Goal: Task Accomplishment & Management: Complete application form

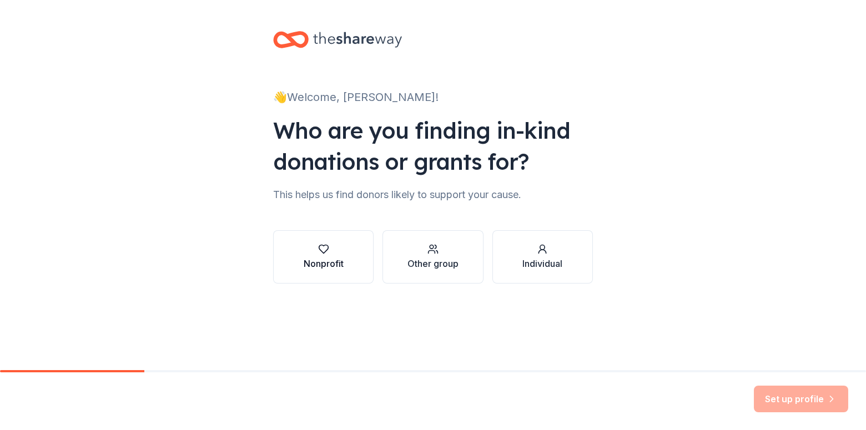
click at [336, 263] on div "Nonprofit" at bounding box center [324, 263] width 40 height 13
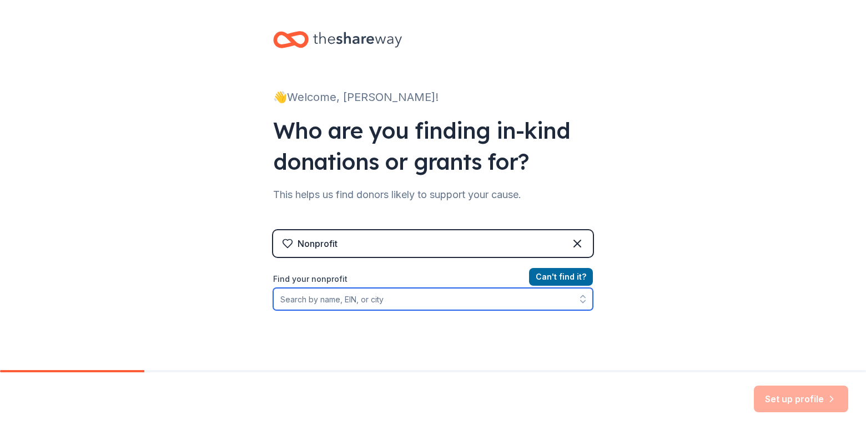
click at [403, 301] on input "Find your nonprofit" at bounding box center [433, 299] width 320 height 22
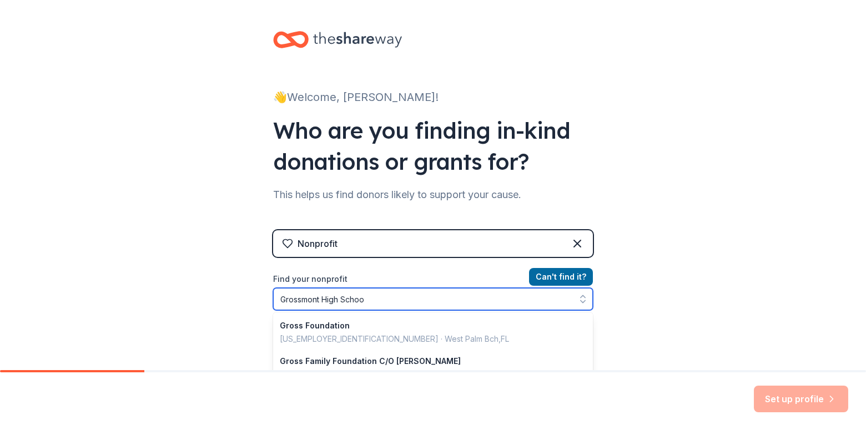
type input "Grossmont High School"
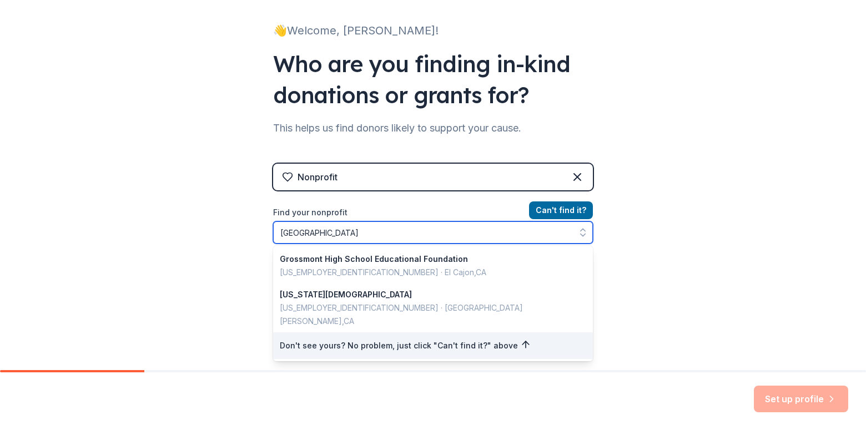
scroll to position [73, 0]
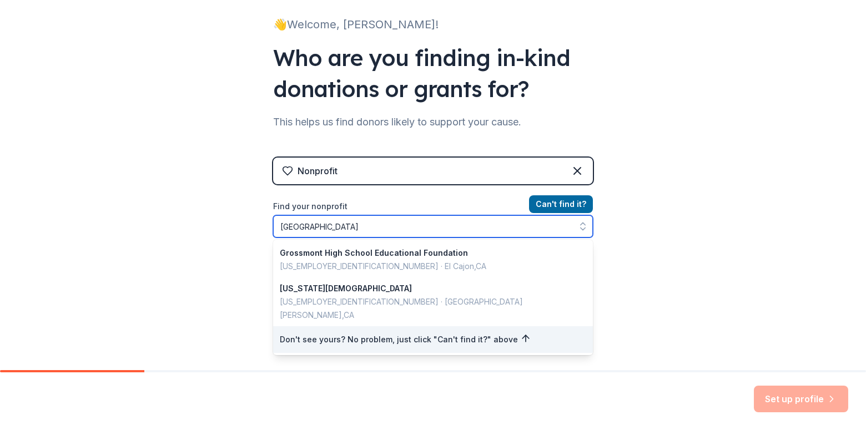
drag, startPoint x: 425, startPoint y: 228, endPoint x: 213, endPoint y: 220, distance: 212.1
click at [211, 221] on div "👋 Welcome, Kimberly! Who are you finding in-kind donations or grants for? This …" at bounding box center [433, 164] width 866 height 474
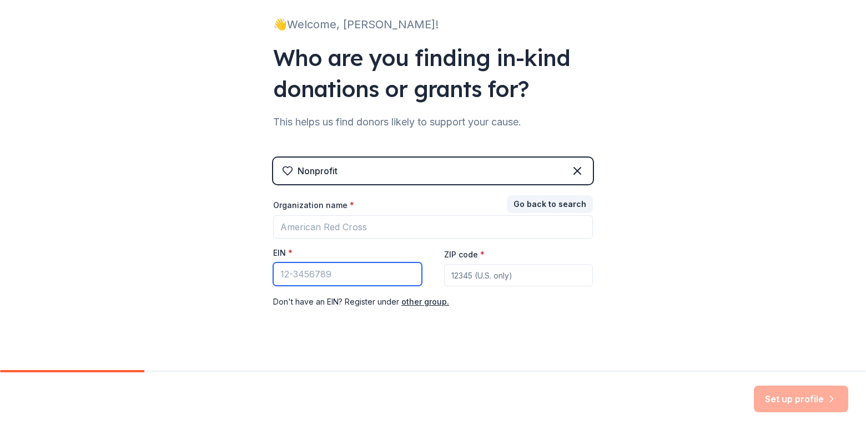
click at [345, 274] on input "EIN *" at bounding box center [347, 273] width 149 height 23
type input "[US_EMPLOYER_IDENTIFICATION_NUMBER]"
click at [478, 281] on input "ZIP code *" at bounding box center [518, 275] width 149 height 22
type input "92020"
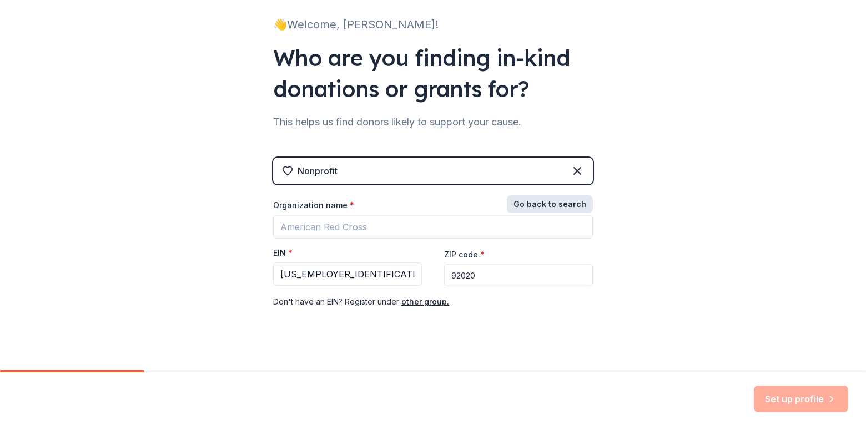
click at [555, 203] on button "Go back to search" at bounding box center [550, 204] width 86 height 18
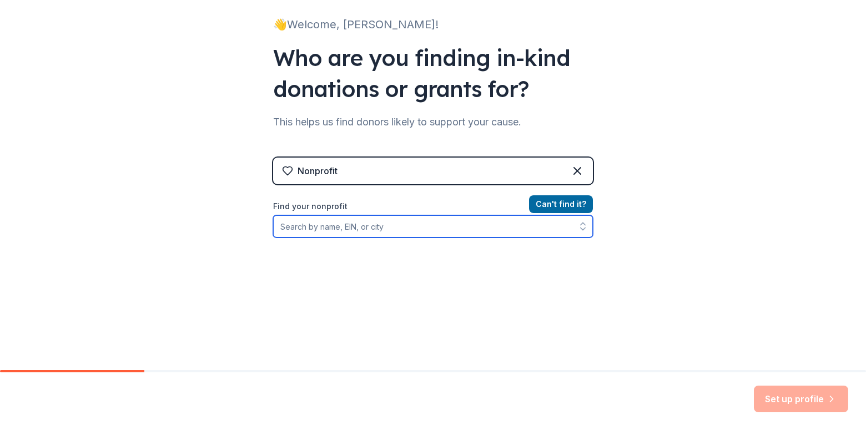
click at [353, 223] on input "Find your nonprofit" at bounding box center [433, 226] width 320 height 22
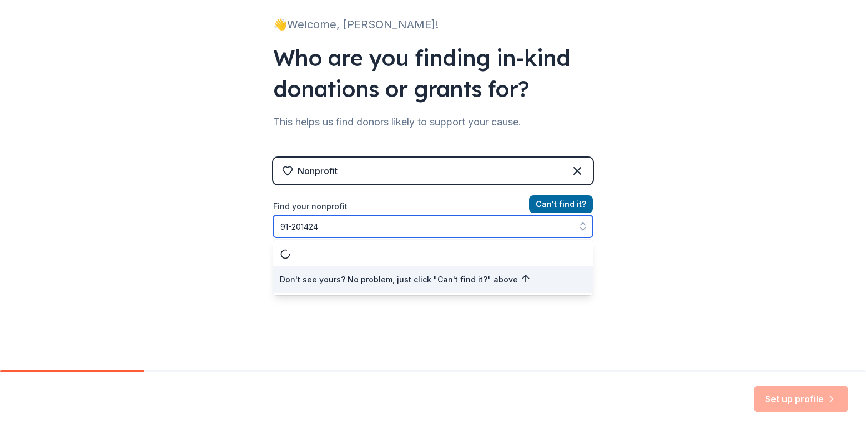
type input "[US_EMPLOYER_IDENTIFICATION_NUMBER]"
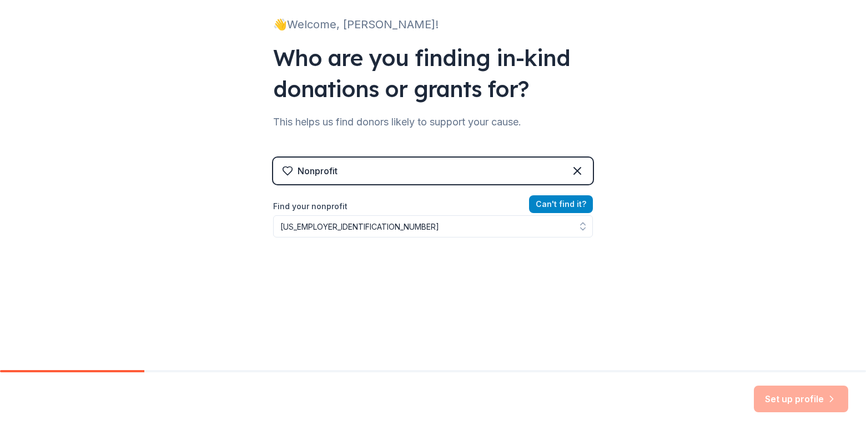
click at [556, 205] on button "Can ' t find it?" at bounding box center [561, 204] width 64 height 18
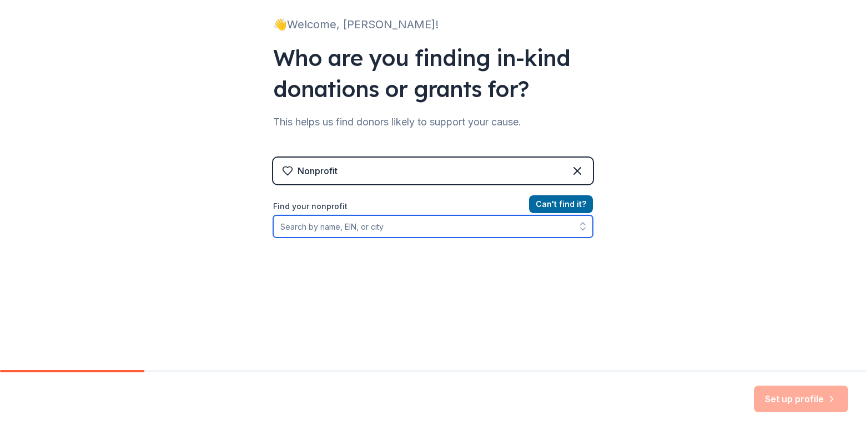
click at [411, 229] on input "Find your nonprofit" at bounding box center [433, 226] width 320 height 22
type input "[GEOGRAPHIC_DATA]"
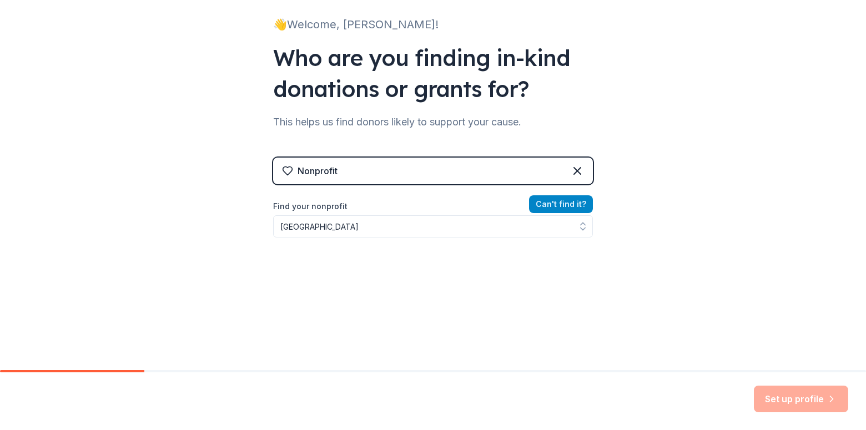
click at [570, 203] on button "Can ' t find it?" at bounding box center [561, 204] width 64 height 18
drag, startPoint x: 791, startPoint y: 393, endPoint x: 725, endPoint y: 194, distance: 209.2
click at [791, 383] on div "Set up profile" at bounding box center [433, 401] width 866 height 58
click at [574, 170] on icon at bounding box center [576, 170] width 13 height 13
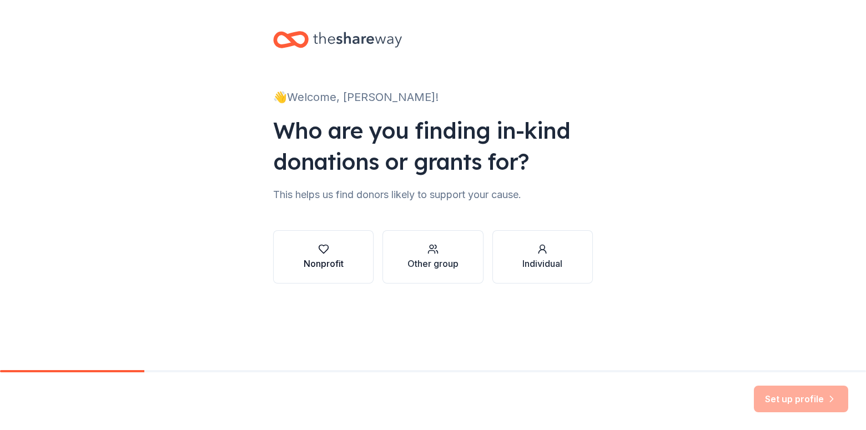
click at [336, 259] on div "Nonprofit" at bounding box center [324, 263] width 40 height 13
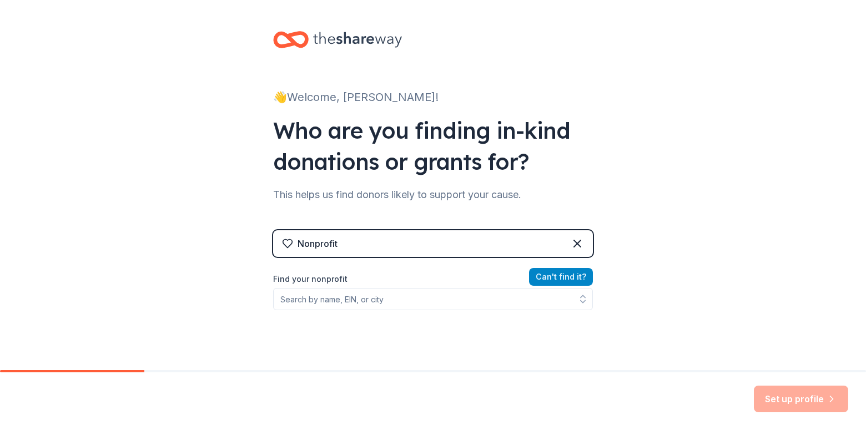
click at [555, 276] on button "Can ' t find it?" at bounding box center [561, 277] width 64 height 18
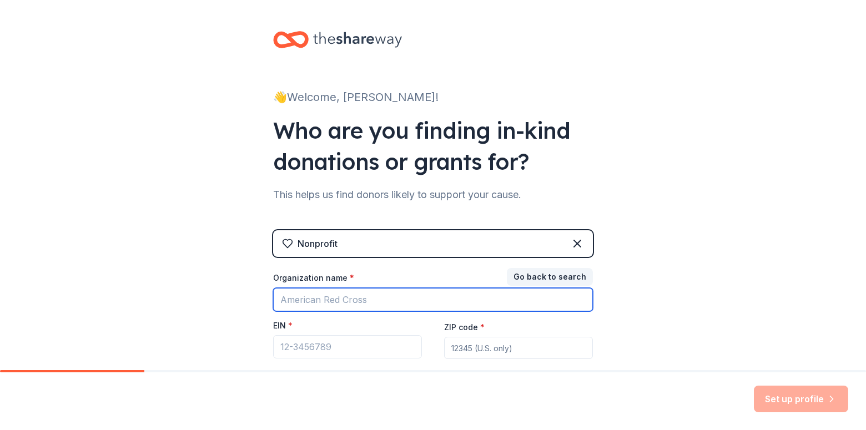
click at [367, 297] on input "Organization name *" at bounding box center [433, 299] width 320 height 23
type input "[GEOGRAPHIC_DATA]"
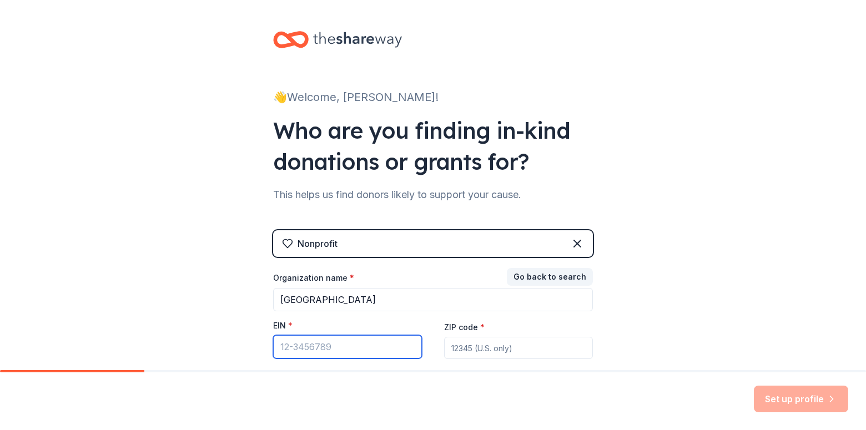
click at [347, 345] on input "EIN *" at bounding box center [347, 346] width 149 height 23
type input "[US_EMPLOYER_IDENTIFICATION_NUMBER]"
click at [467, 353] on input "ZIP code *" at bounding box center [518, 348] width 149 height 22
type input "92020"
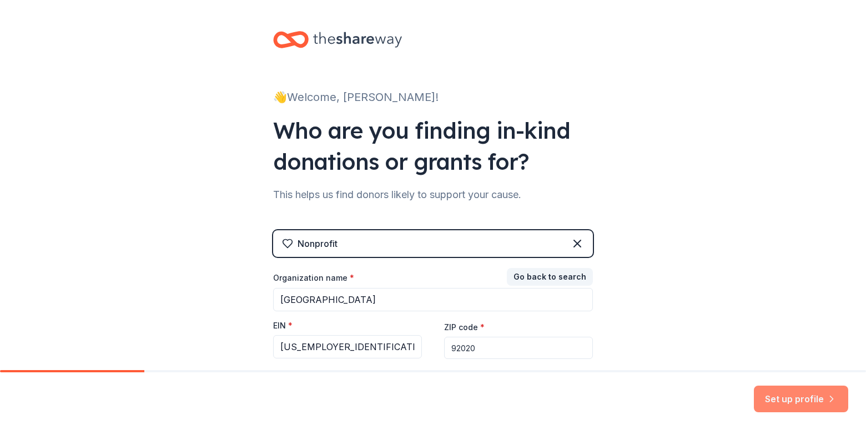
click at [807, 401] on button "Set up profile" at bounding box center [801, 399] width 94 height 27
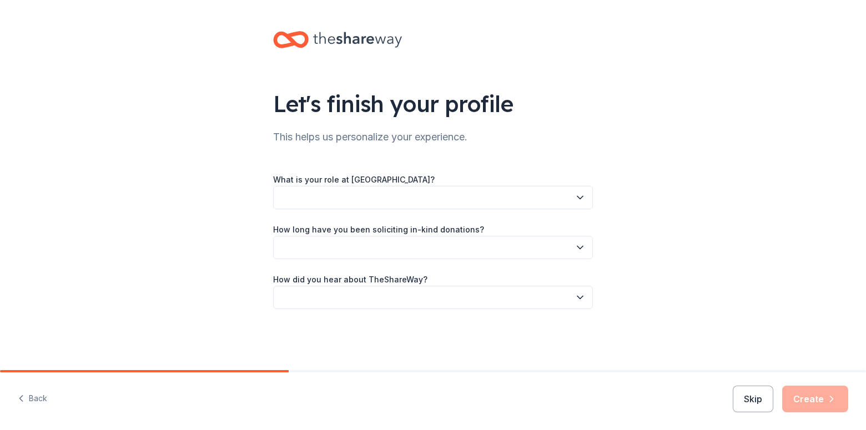
click at [587, 199] on button "button" at bounding box center [433, 197] width 320 height 23
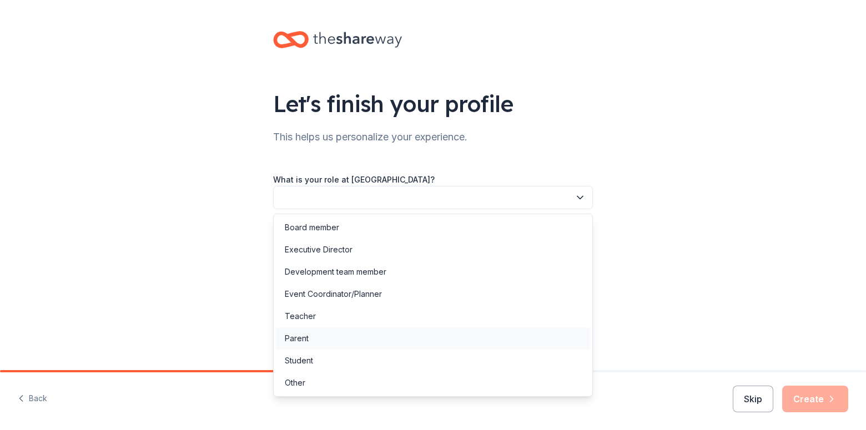
click at [306, 337] on div "Parent" at bounding box center [297, 338] width 24 height 13
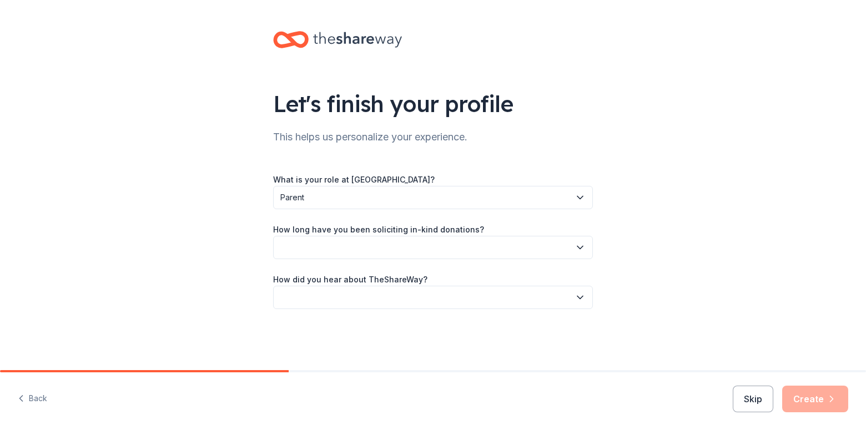
click at [387, 245] on button "button" at bounding box center [433, 247] width 320 height 23
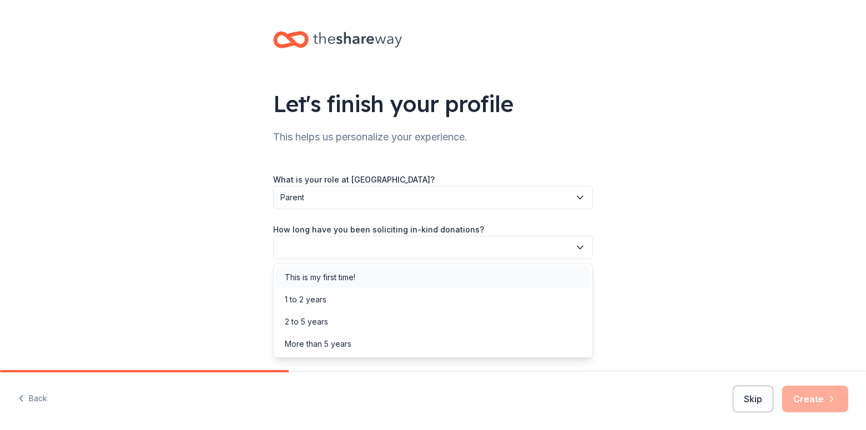
click at [326, 280] on div "This is my first time!" at bounding box center [320, 277] width 70 height 13
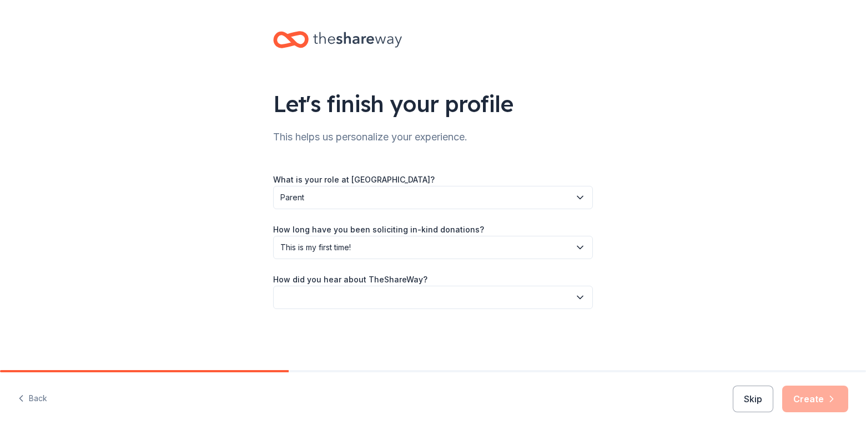
click at [579, 298] on icon "button" at bounding box center [580, 297] width 6 height 3
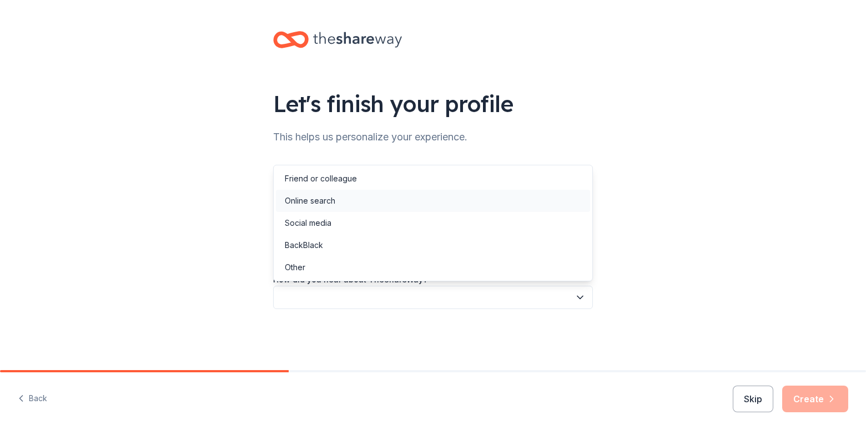
click at [336, 200] on div "Online search" at bounding box center [433, 201] width 314 height 22
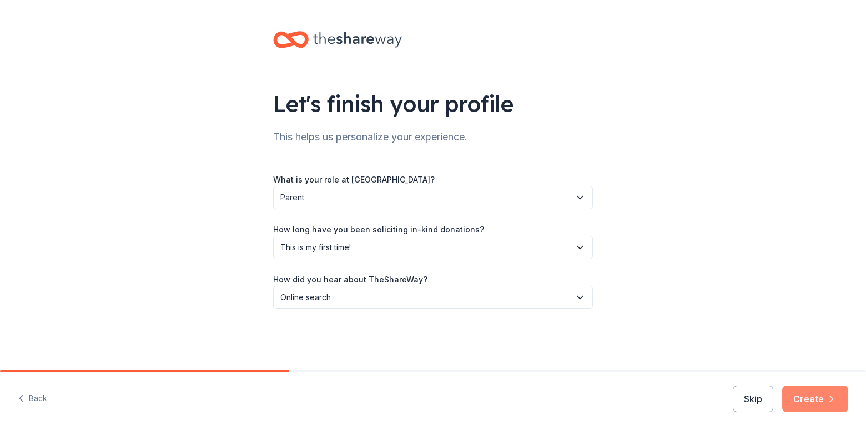
click at [815, 395] on button "Create" at bounding box center [815, 399] width 66 height 27
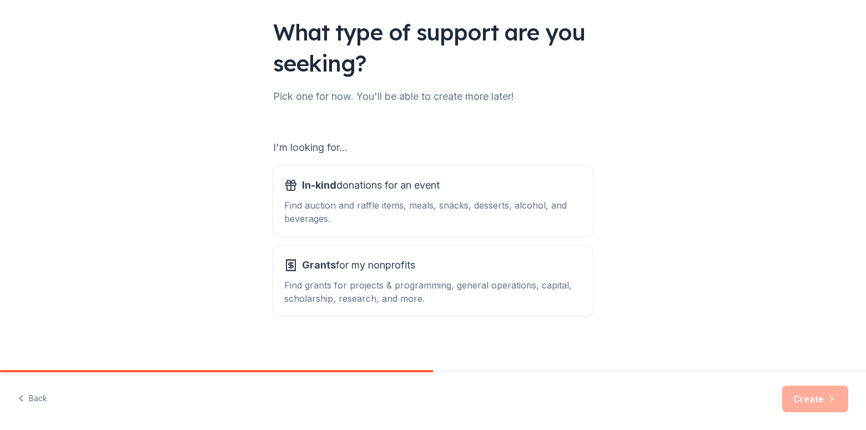
scroll to position [74, 0]
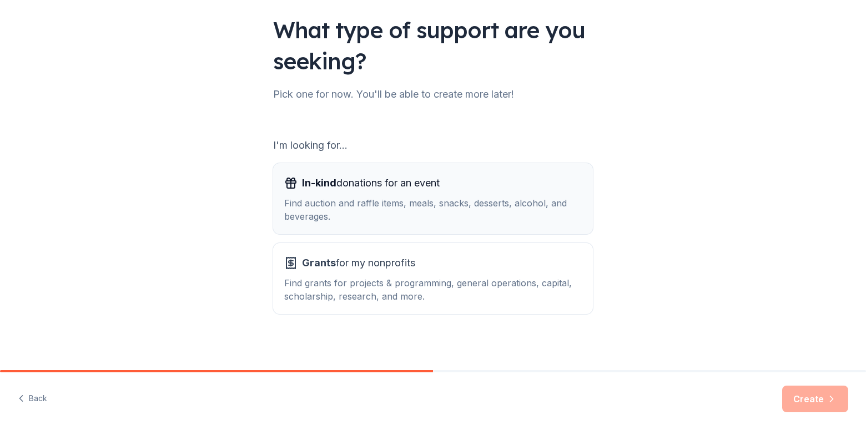
click at [523, 200] on div "Find auction and raffle items, meals, snacks, desserts, alcohol, and beverages." at bounding box center [432, 209] width 297 height 27
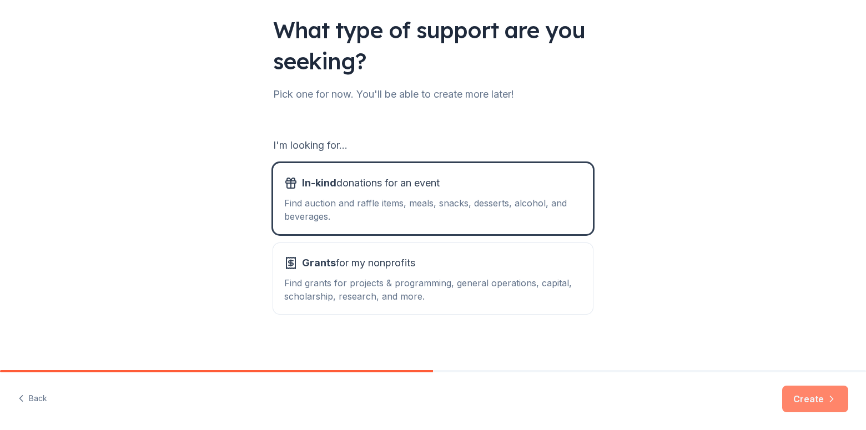
click at [812, 399] on button "Create" at bounding box center [815, 399] width 66 height 27
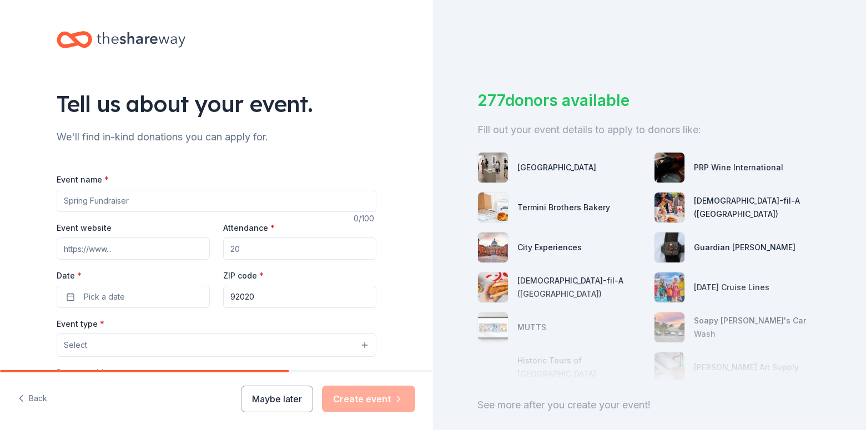
click at [145, 199] on input "Event name *" at bounding box center [217, 201] width 320 height 22
click at [60, 199] on input "JV Football Team Dinner" at bounding box center [217, 201] width 320 height 22
type input "Grossmont High School JV Football Team Dinner"
click at [257, 250] on input "Attendance *" at bounding box center [299, 249] width 153 height 22
type input "35"
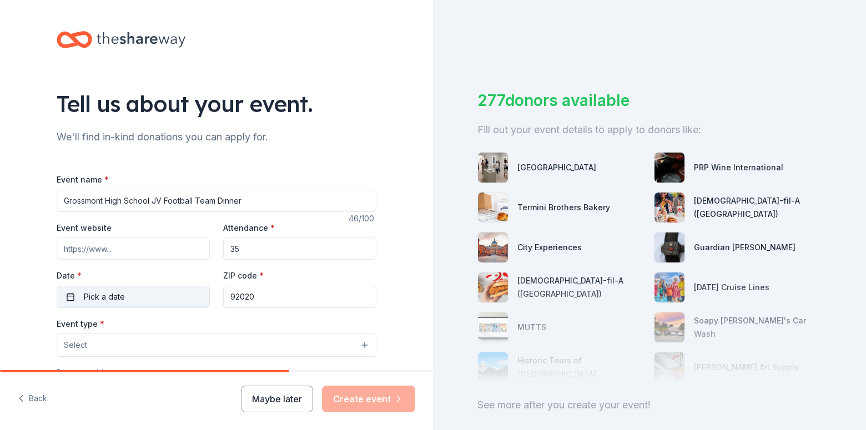
click at [134, 294] on button "Pick a date" at bounding box center [133, 297] width 153 height 22
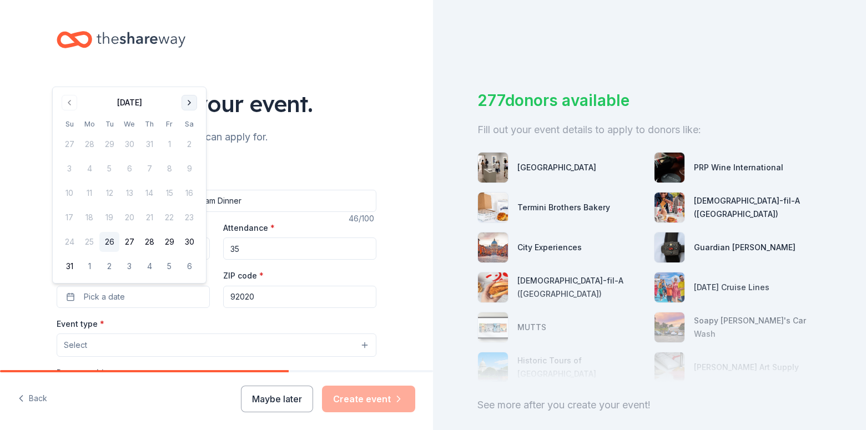
click at [189, 103] on button "Go to next month" at bounding box center [189, 103] width 16 height 16
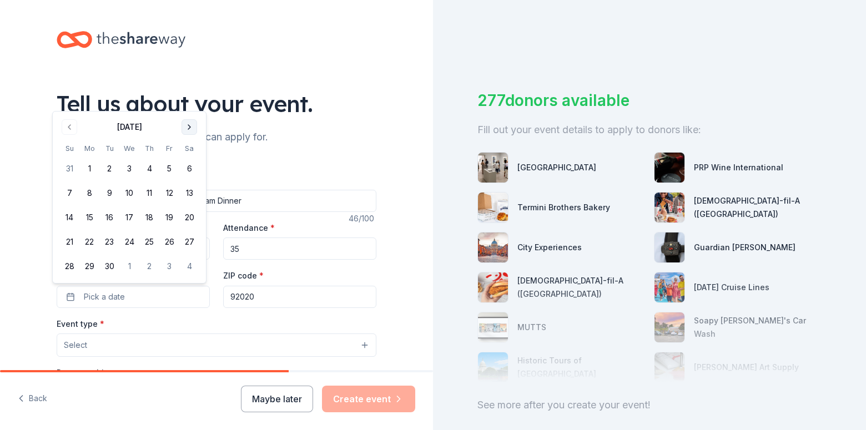
click at [191, 123] on button "Go to next month" at bounding box center [189, 127] width 16 height 16
click at [150, 193] on button "9" at bounding box center [149, 193] width 20 height 20
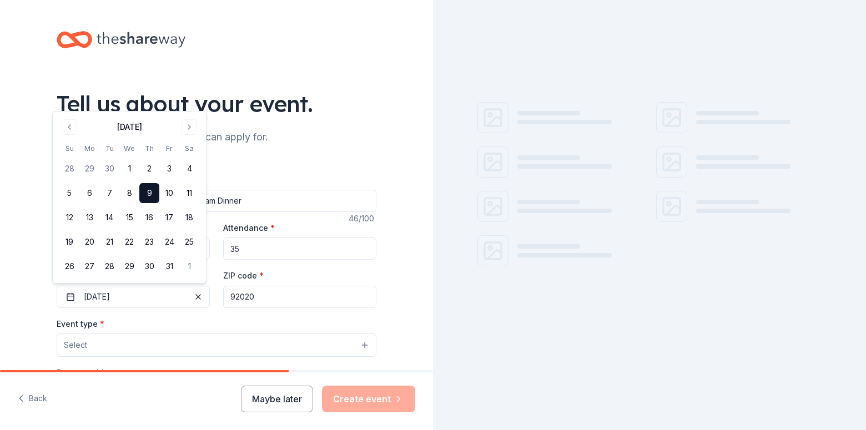
click at [123, 345] on button "Select" at bounding box center [217, 345] width 320 height 23
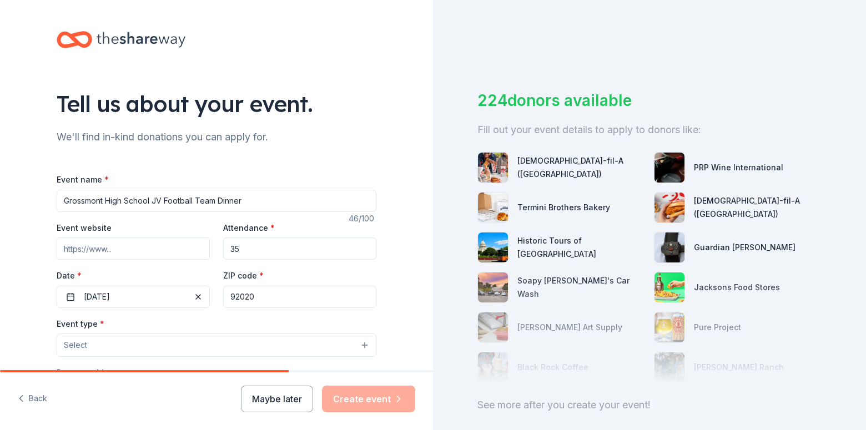
click at [117, 348] on button "Select" at bounding box center [217, 345] width 320 height 23
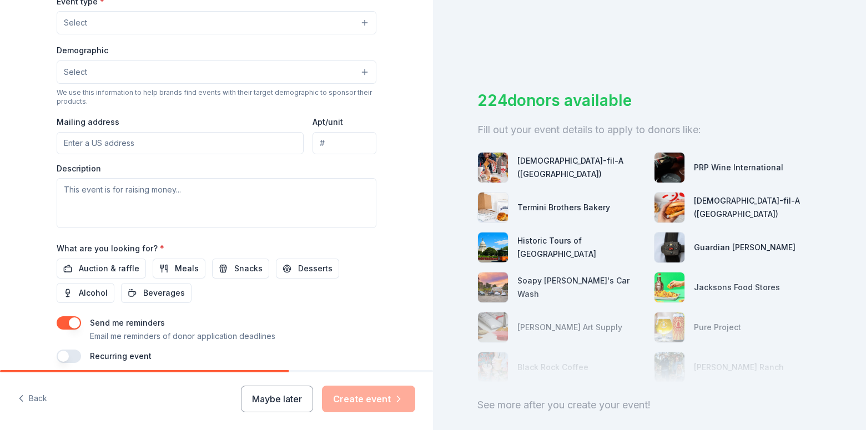
scroll to position [303, 0]
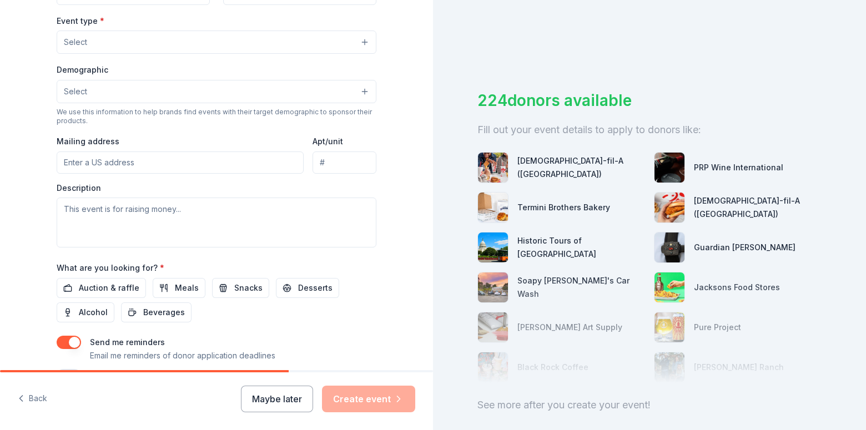
click at [360, 39] on button "Select" at bounding box center [217, 42] width 320 height 23
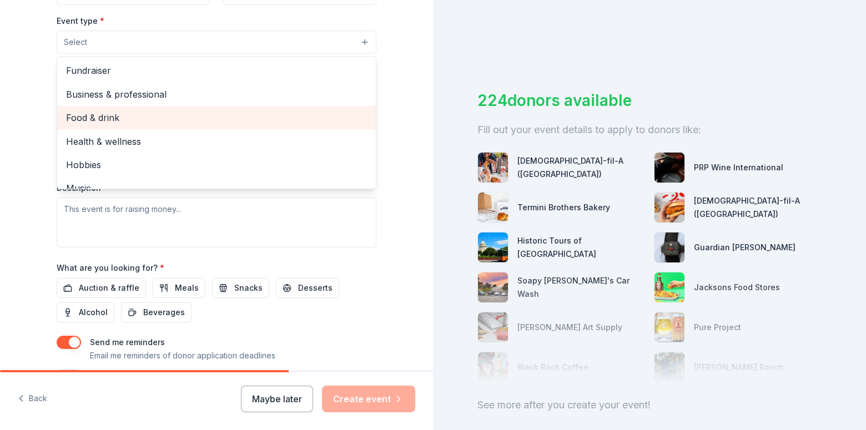
click at [119, 116] on span "Food & drink" at bounding box center [216, 117] width 301 height 14
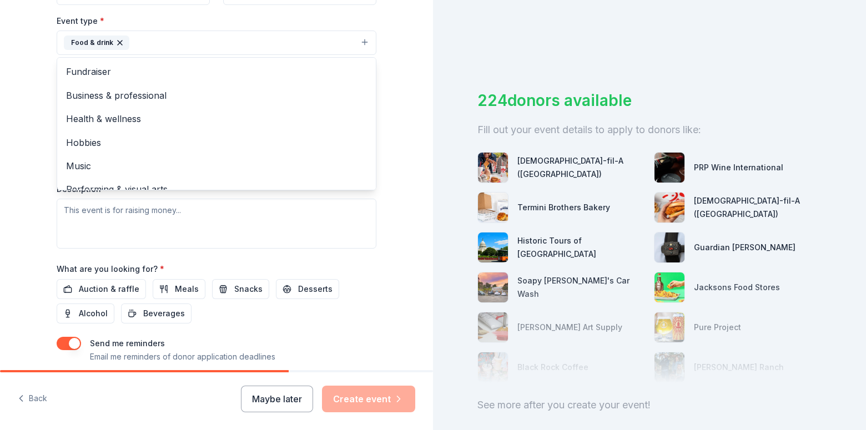
click at [398, 186] on div "Tell us about your event. We'll find in-kind donations you can apply for. Event…" at bounding box center [216, 67] width 433 height 740
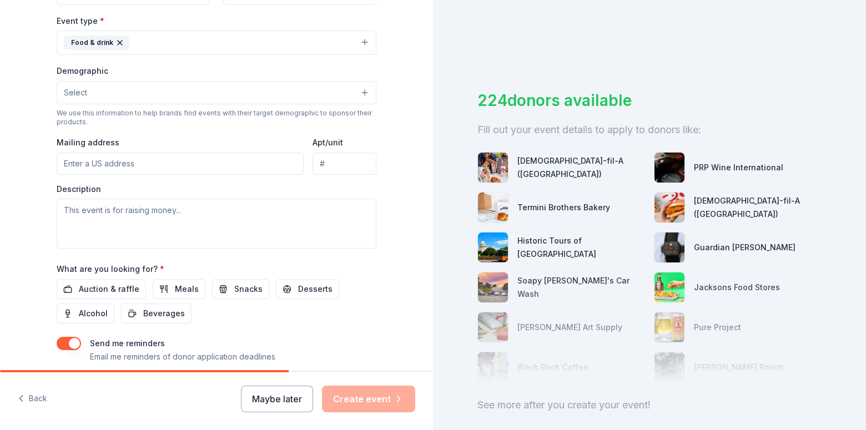
click at [351, 93] on button "Select" at bounding box center [217, 92] width 320 height 23
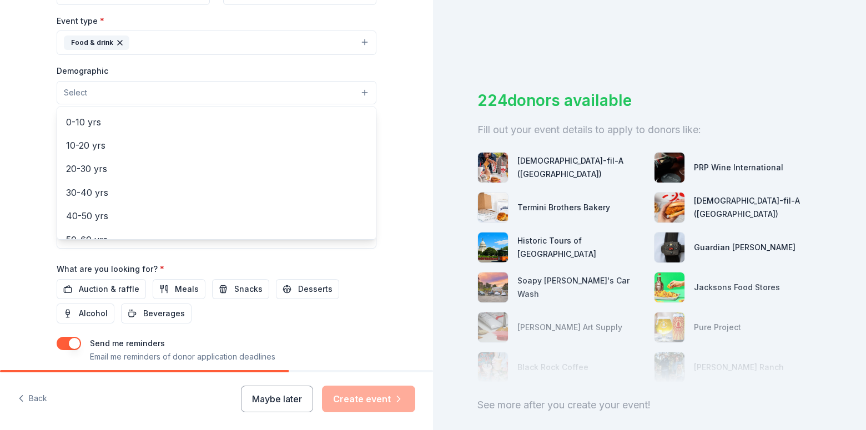
scroll to position [90, 0]
click at [406, 129] on div "Tell us about your event. We'll find in-kind donations you can apply for. Event…" at bounding box center [216, 67] width 433 height 740
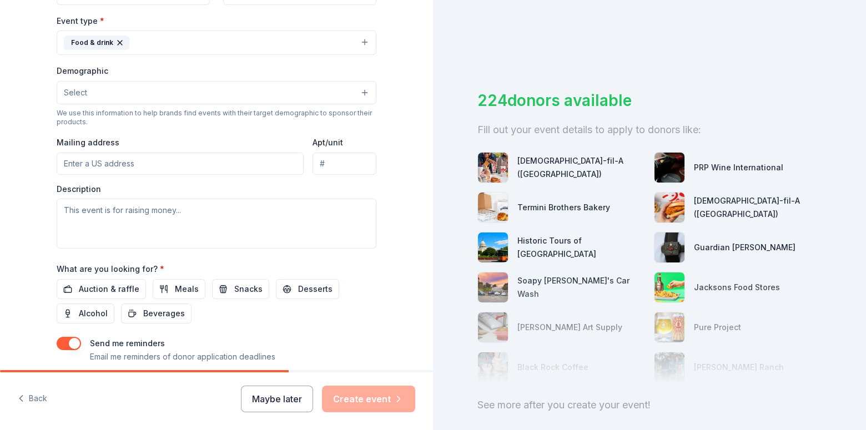
click at [129, 88] on button "Select" at bounding box center [217, 92] width 320 height 23
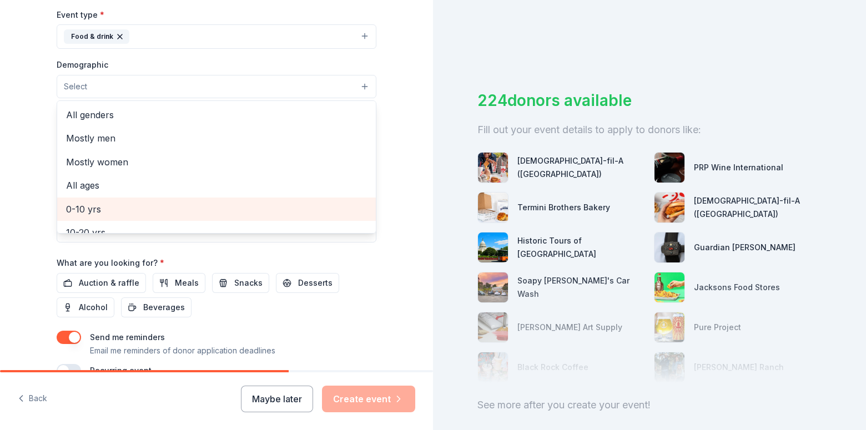
scroll to position [343, 0]
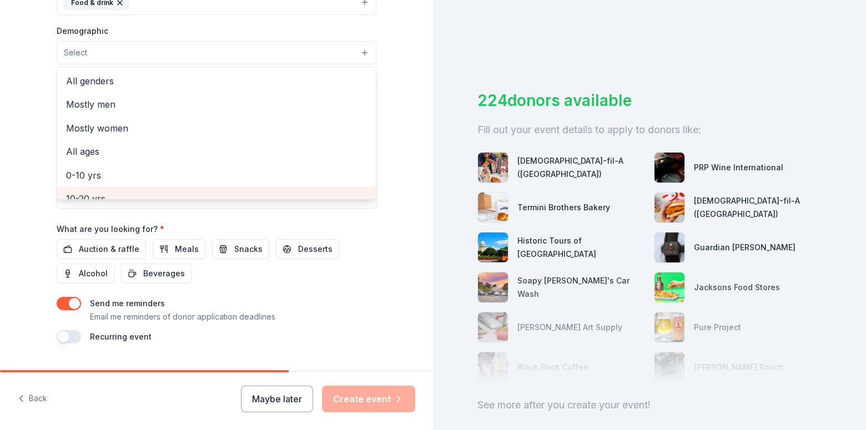
click at [107, 196] on div "10-20 yrs" at bounding box center [216, 198] width 319 height 23
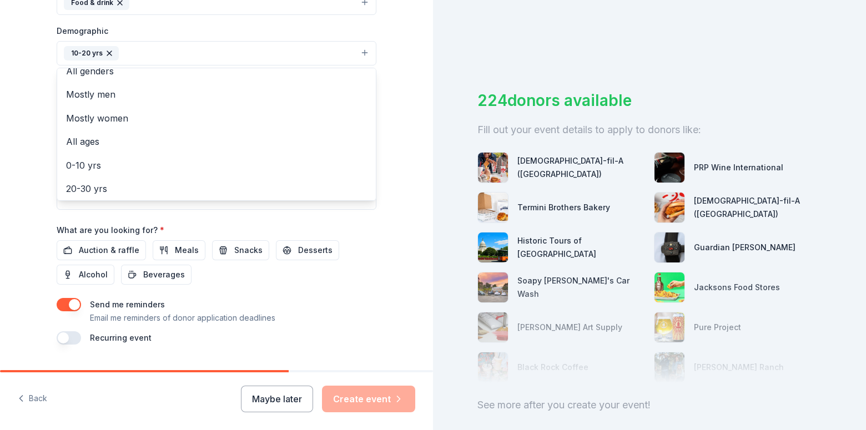
click at [391, 85] on div "Tell us about your event. We'll find in-kind donations you can apply for. Event…" at bounding box center [216, 27] width 433 height 741
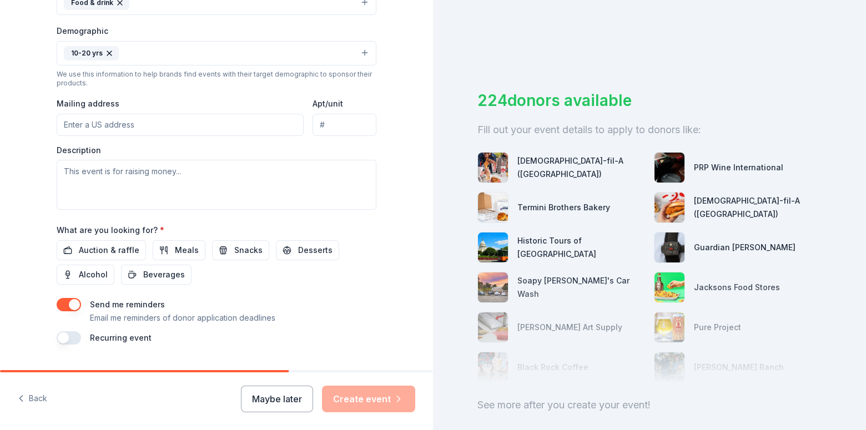
click at [342, 59] on button "10-20 yrs" at bounding box center [217, 53] width 320 height 24
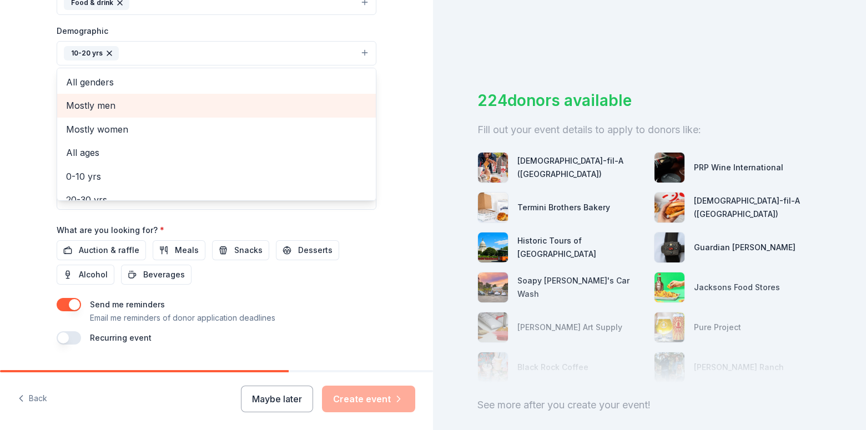
click at [110, 107] on span "Mostly men" at bounding box center [216, 105] width 301 height 14
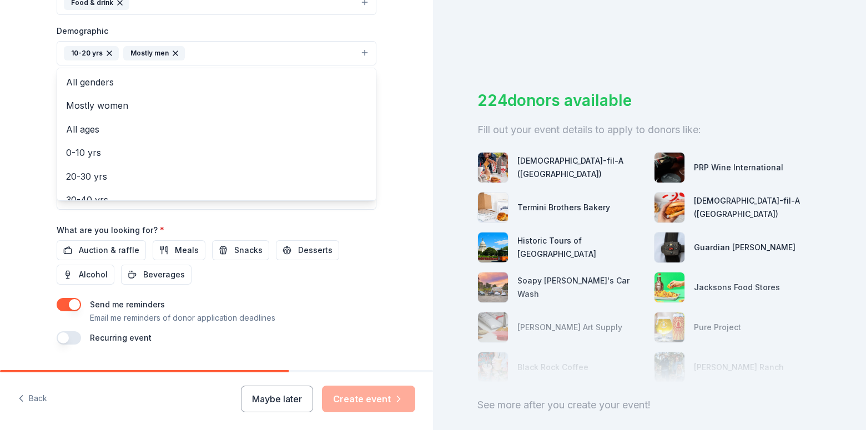
click at [389, 146] on div "Tell us about your event. We'll find in-kind donations you can apply for. Event…" at bounding box center [216, 27] width 355 height 741
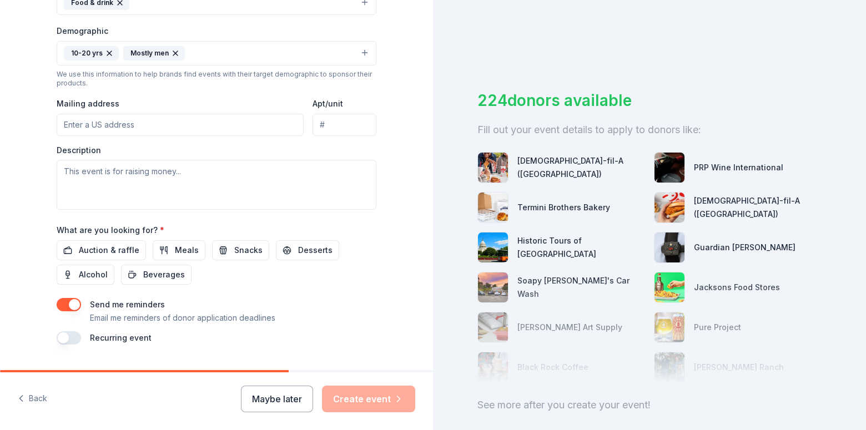
click at [129, 125] on input "Mailing address" at bounding box center [180, 125] width 247 height 22
type input "[STREET_ADDRESS][PERSON_NAME]"
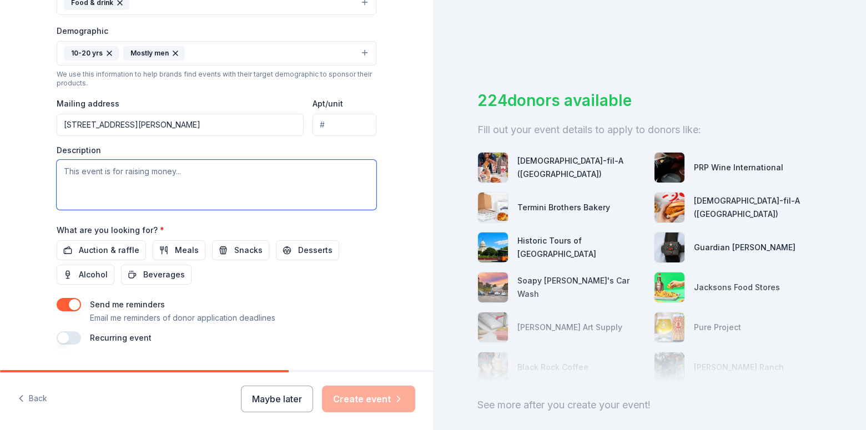
click at [143, 174] on textarea at bounding box center [217, 185] width 320 height 50
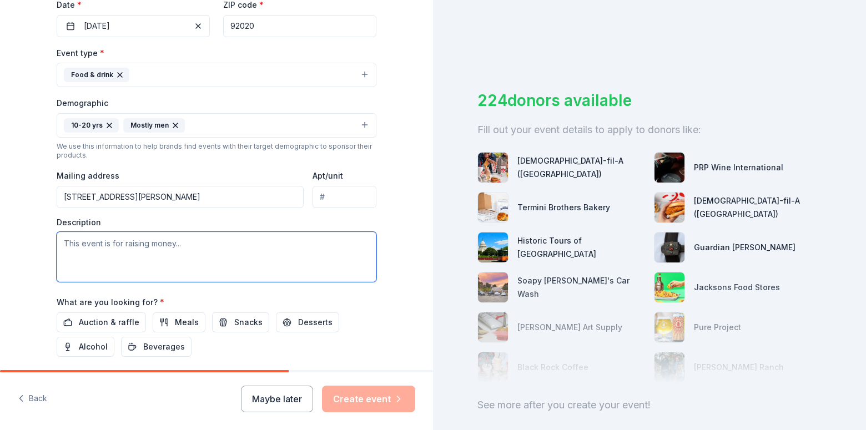
scroll to position [267, 0]
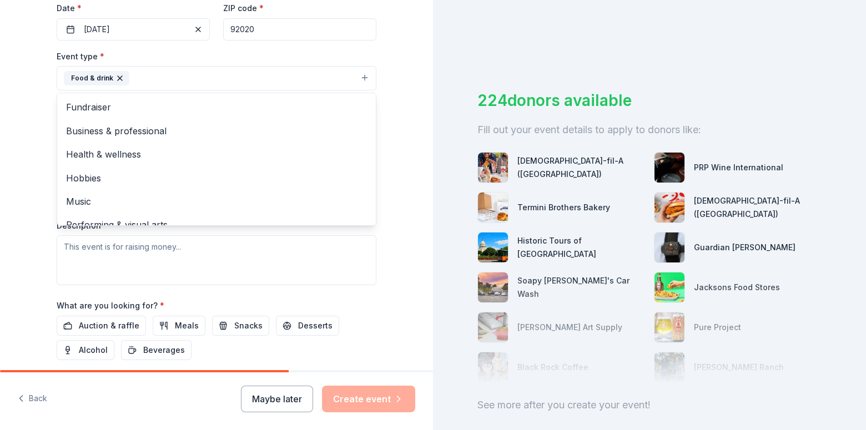
click at [362, 74] on button "Food & drink" at bounding box center [217, 78] width 320 height 24
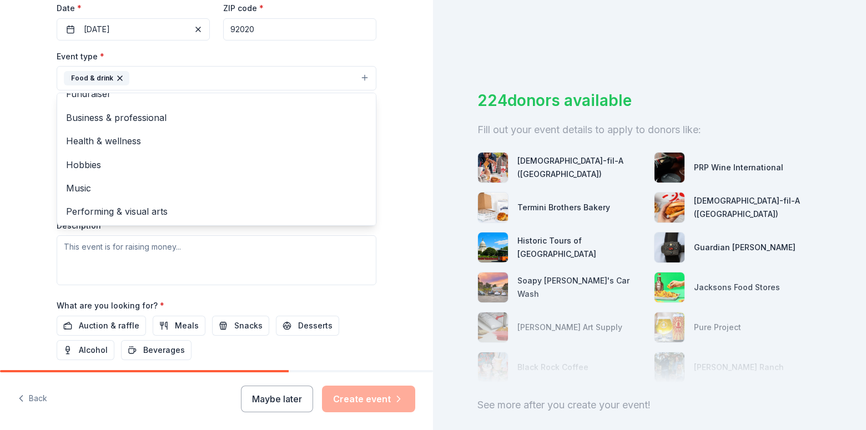
scroll to position [0, 0]
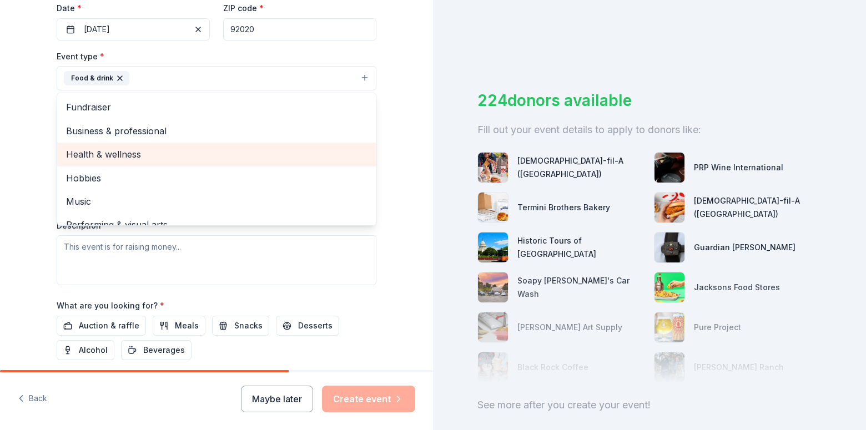
click at [146, 156] on span "Health & wellness" at bounding box center [216, 154] width 301 height 14
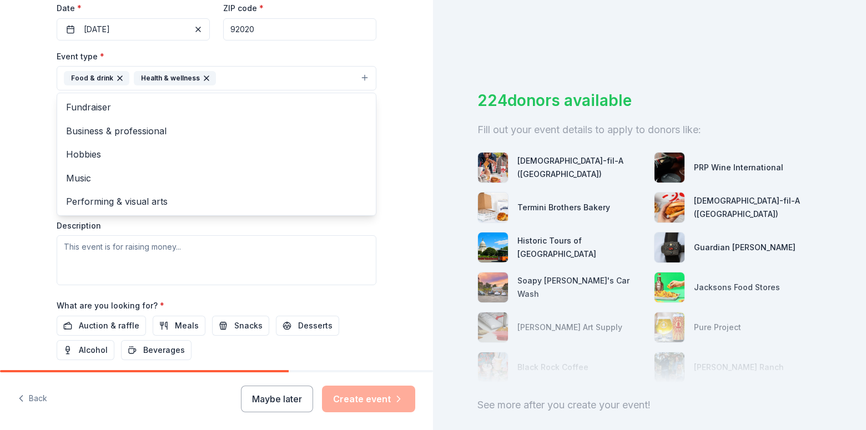
click at [411, 206] on div "Tell us about your event. We'll find in-kind donations you can apply for. Event…" at bounding box center [216, 103] width 433 height 741
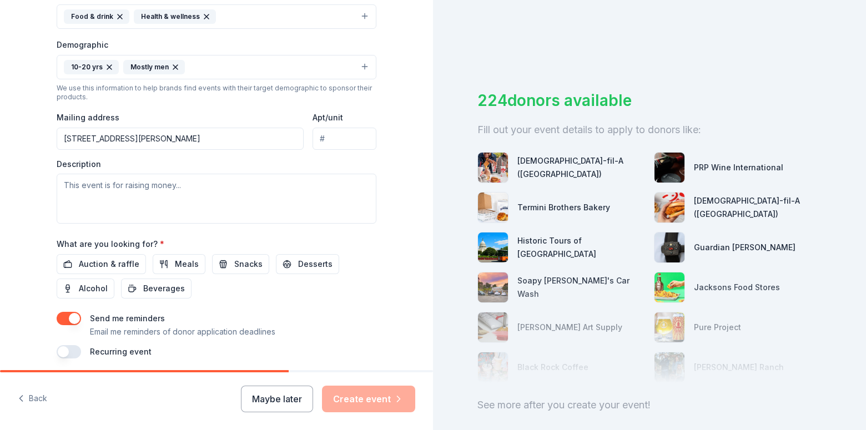
scroll to position [349, 0]
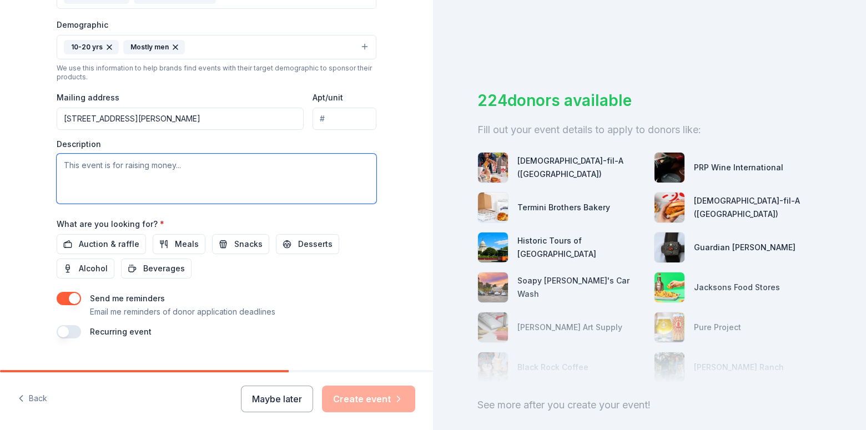
click at [268, 174] on textarea at bounding box center [217, 179] width 320 height 50
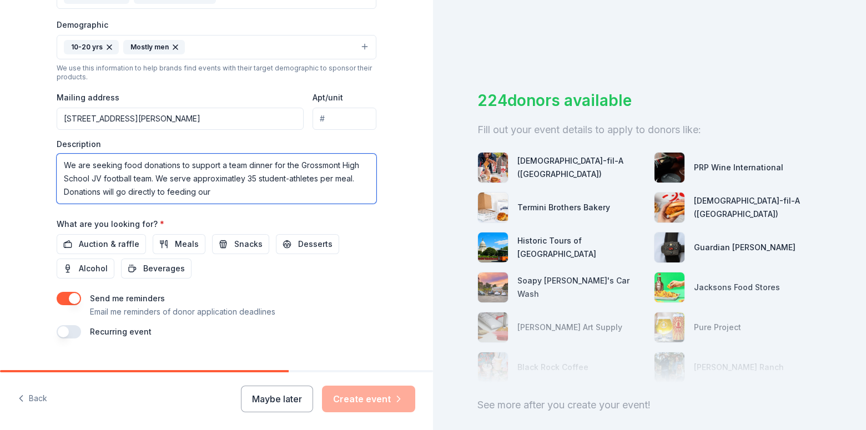
click at [222, 179] on textarea "We are seeking food donations to support a team dinner for the Grossmont High S…" at bounding box center [217, 179] width 320 height 50
click at [234, 178] on textarea "We are seeking food donations to support a team dinner for the Grossmont High S…" at bounding box center [217, 179] width 320 height 50
click at [209, 193] on textarea "We are seeking food donations to support a team dinner for the Grossmont High S…" at bounding box center [217, 179] width 320 height 50
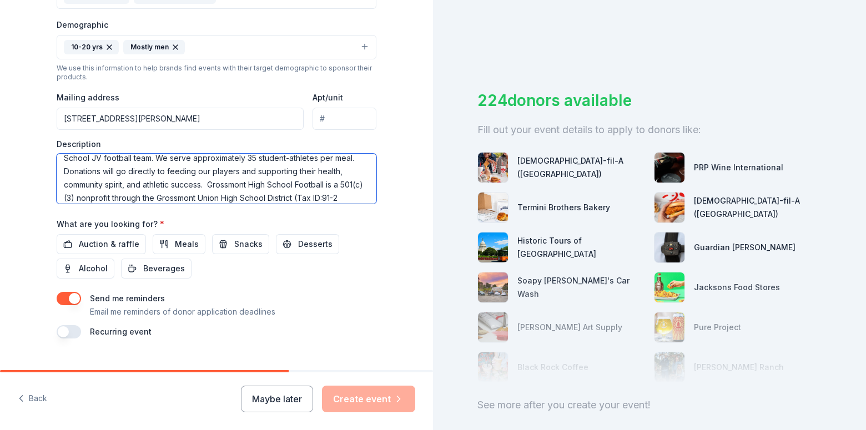
scroll to position [34, 0]
type textarea "We are seeking food donations to support a team dinner for the Grossmont High S…"
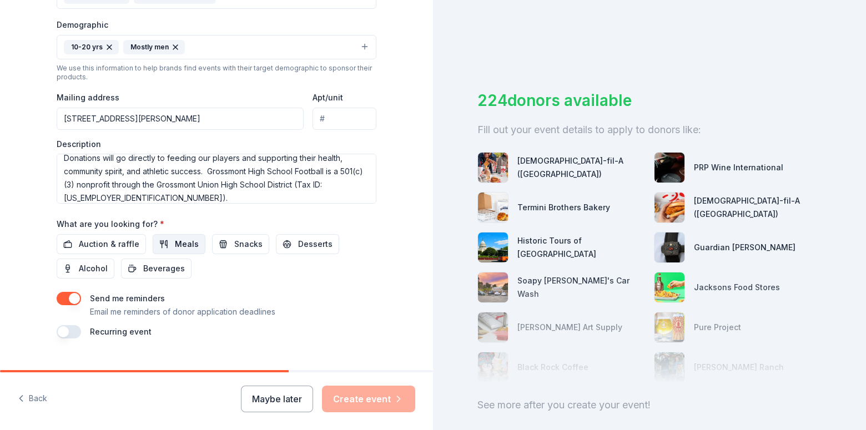
click at [178, 247] on span "Meals" at bounding box center [187, 244] width 24 height 13
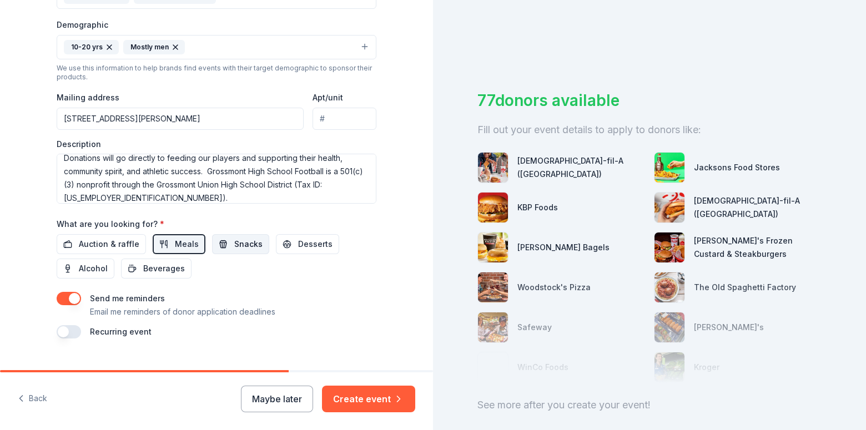
click at [241, 250] on span "Snacks" at bounding box center [248, 244] width 28 height 13
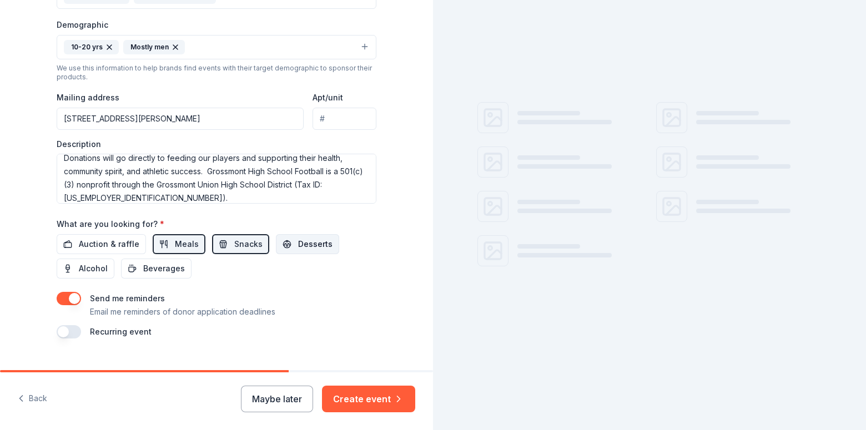
click at [306, 248] on span "Desserts" at bounding box center [315, 244] width 34 height 13
click at [62, 334] on button "button" at bounding box center [69, 331] width 24 height 13
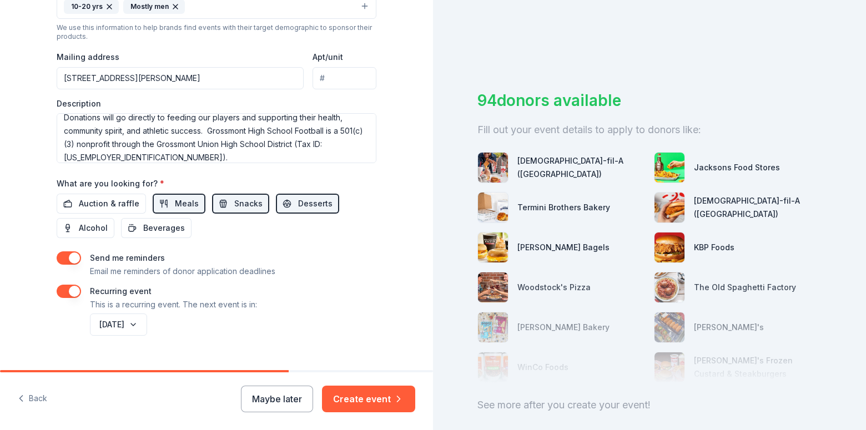
scroll to position [411, 0]
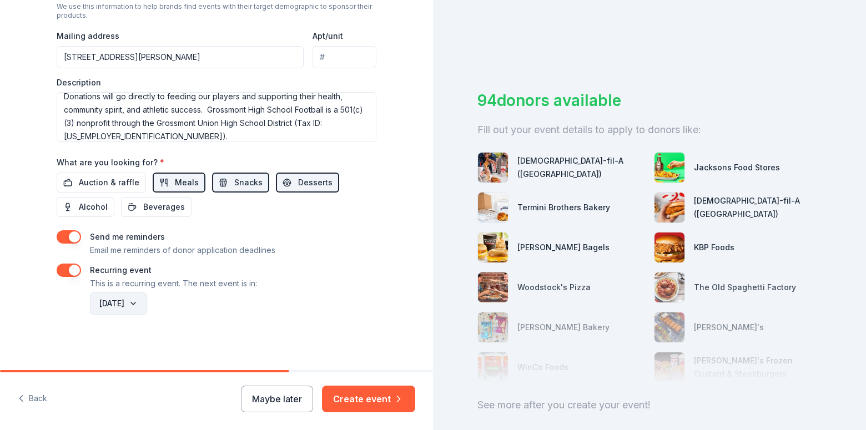
click at [147, 305] on button "[DATE]" at bounding box center [118, 303] width 57 height 22
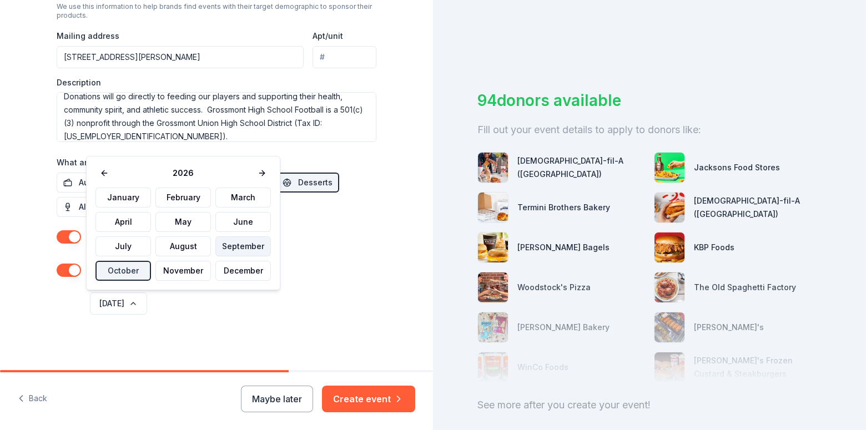
click at [243, 250] on button "September" at bounding box center [242, 246] width 55 height 20
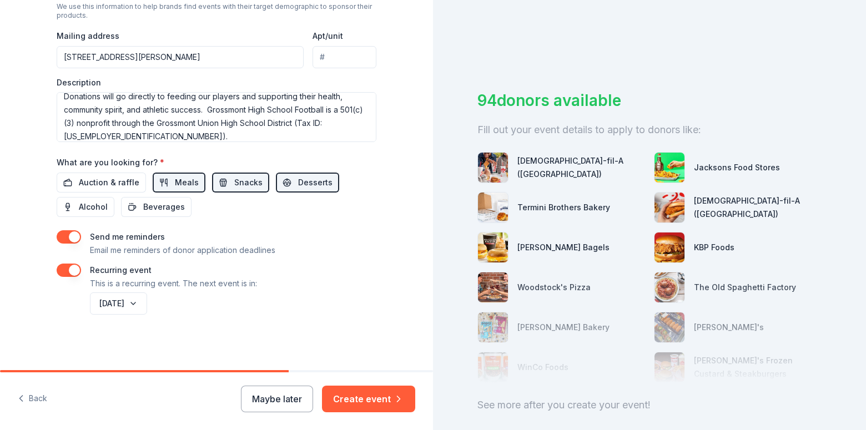
click at [69, 272] on button "button" at bounding box center [69, 270] width 24 height 13
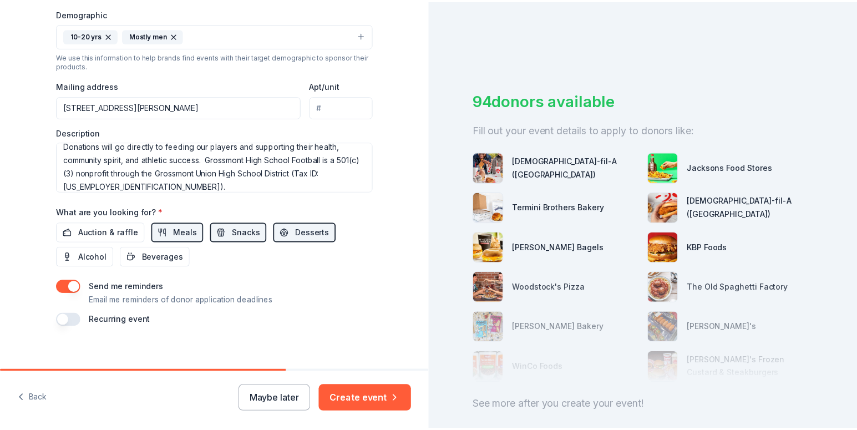
scroll to position [371, 0]
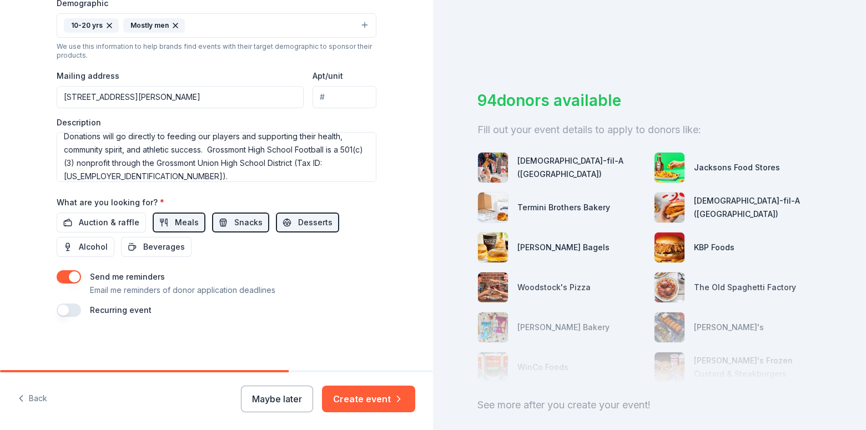
click at [65, 309] on button "button" at bounding box center [69, 310] width 24 height 13
click at [147, 342] on button "[DATE]" at bounding box center [118, 343] width 57 height 22
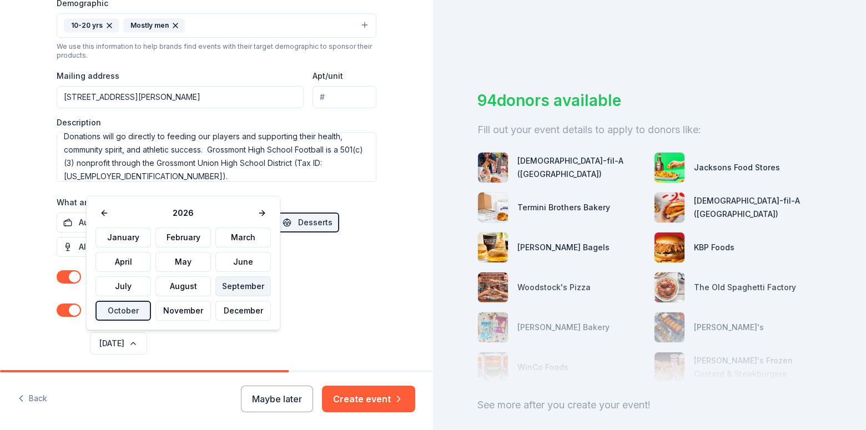
click at [227, 289] on button "September" at bounding box center [242, 286] width 55 height 20
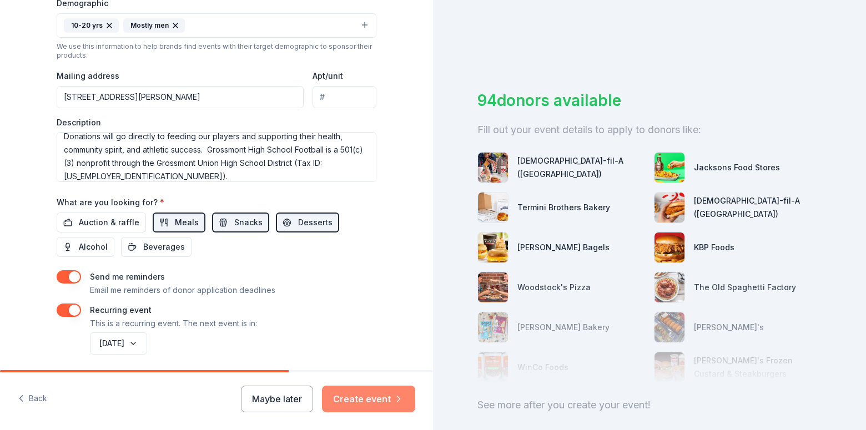
click at [376, 401] on button "Create event" at bounding box center [368, 399] width 93 height 27
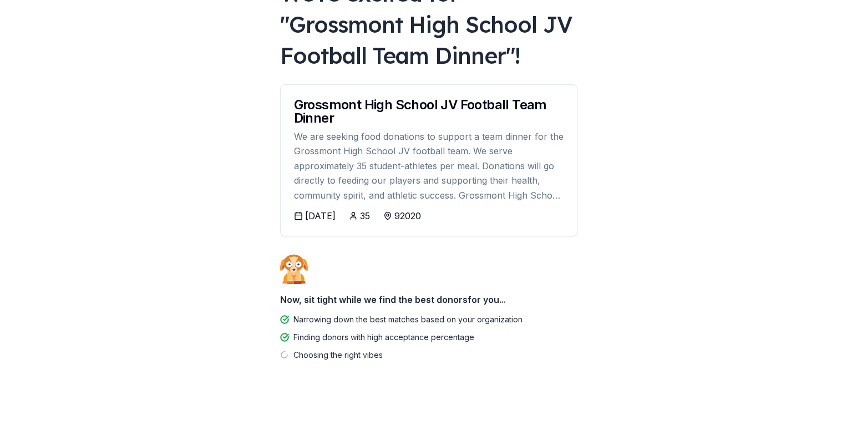
scroll to position [98, 0]
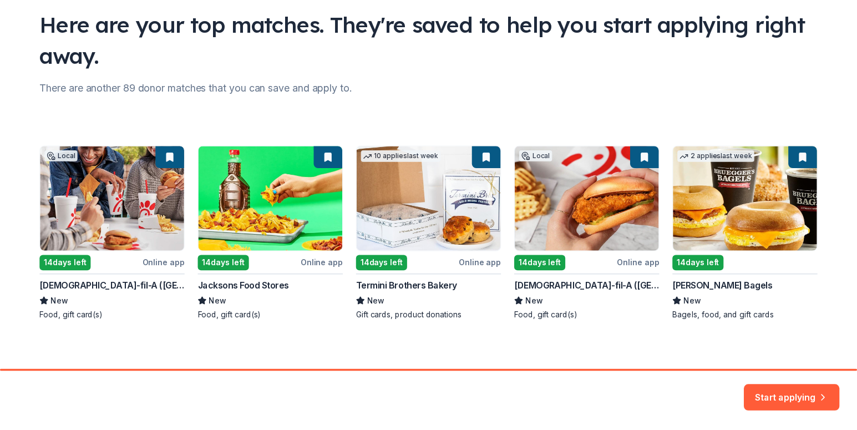
scroll to position [85, 0]
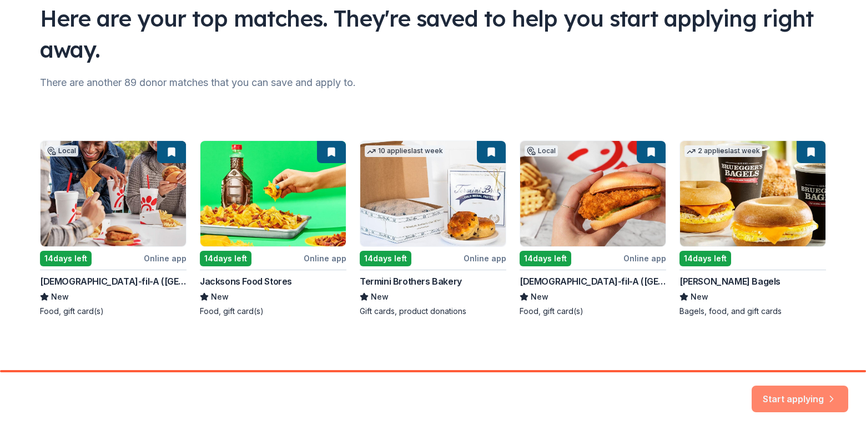
click at [799, 398] on button "Start applying" at bounding box center [799, 392] width 97 height 27
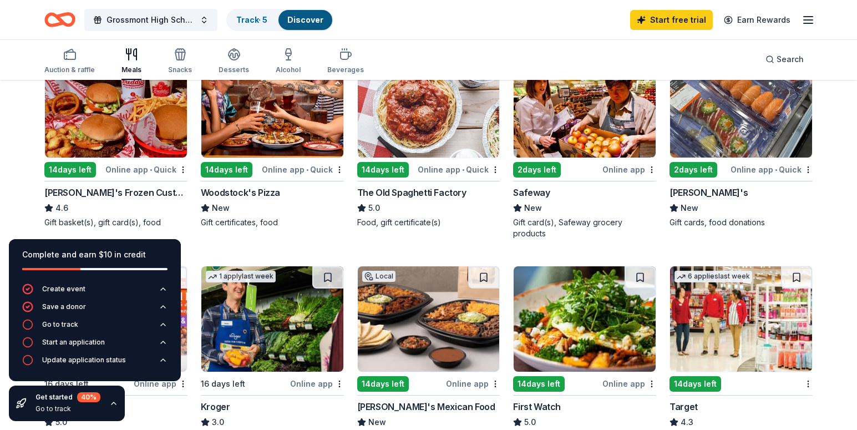
scroll to position [353, 0]
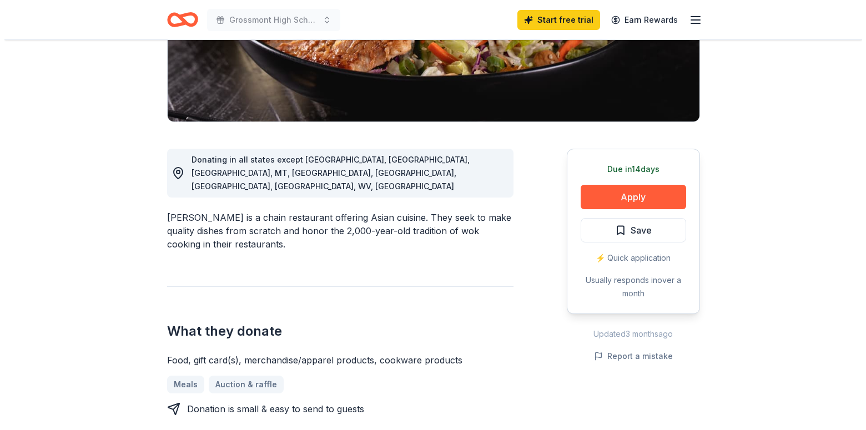
scroll to position [24, 0]
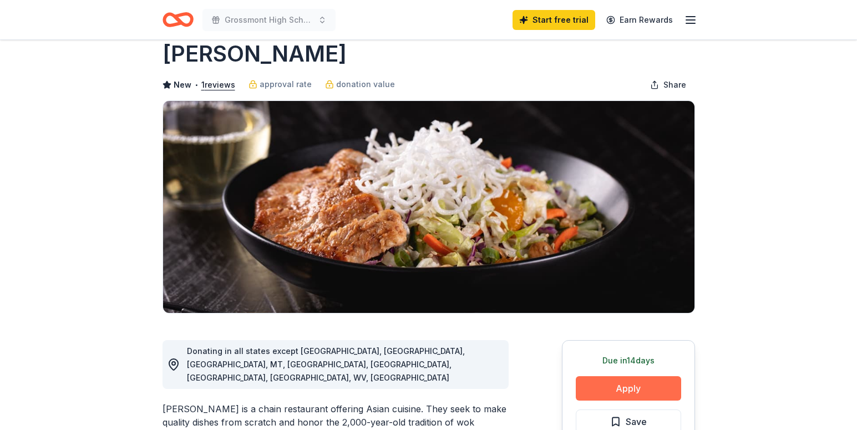
click at [628, 384] on button "Apply" at bounding box center [628, 388] width 105 height 24
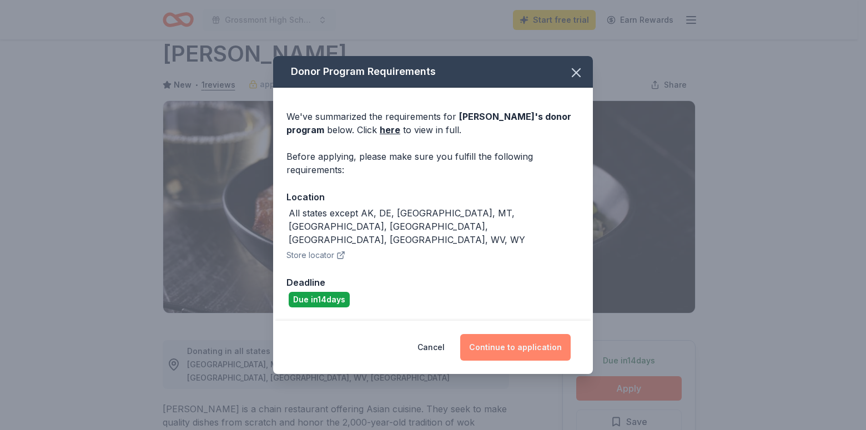
click at [512, 338] on button "Continue to application" at bounding box center [515, 347] width 110 height 27
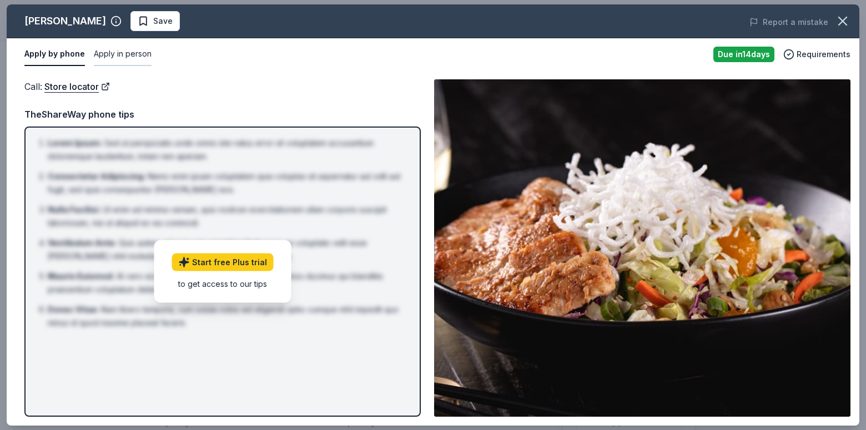
click at [132, 54] on button "Apply in person" at bounding box center [123, 54] width 58 height 23
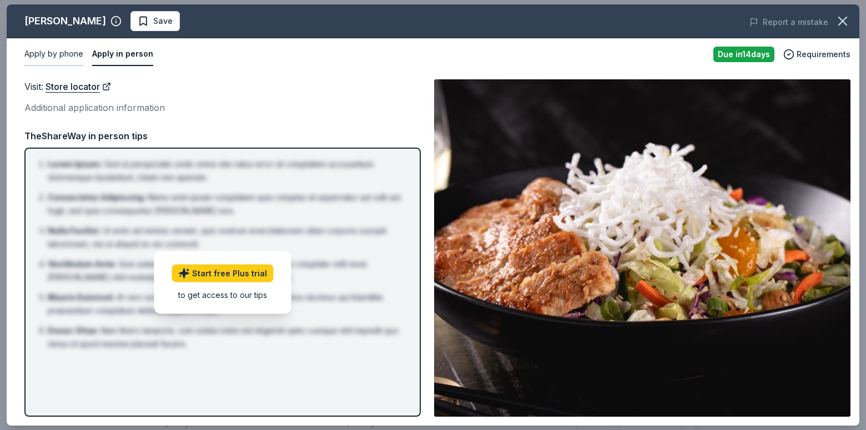
click at [58, 57] on button "Apply by phone" at bounding box center [53, 54] width 59 height 23
